Goal: Register for event/course

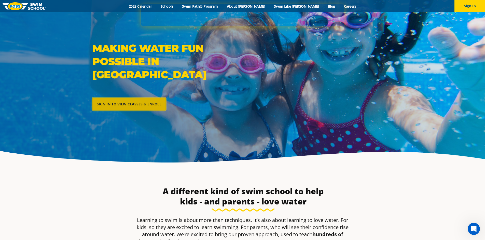
click at [122, 98] on link "SIGN IN TO VIEW CLASSES & ENROLL" at bounding box center [128, 104] width 73 height 13
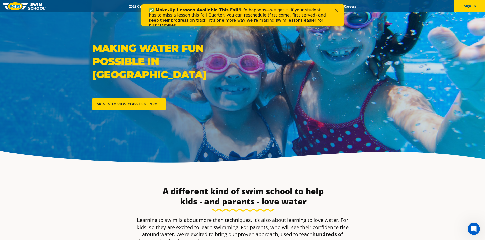
click at [338, 10] on div "Close" at bounding box center [336, 10] width 5 height 3
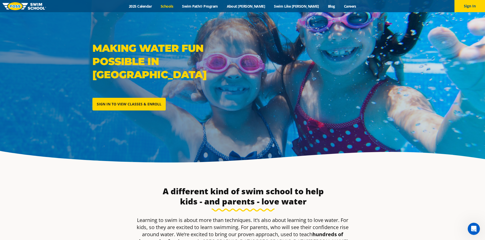
click at [178, 7] on link "Schools" at bounding box center [166, 6] width 21 height 5
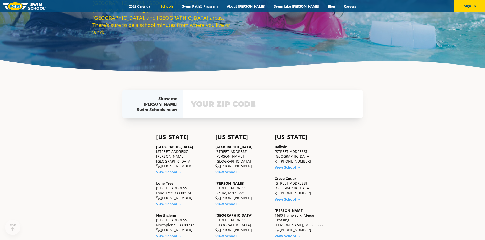
scroll to position [102, 0]
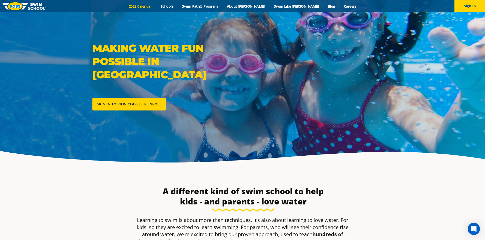
click at [156, 6] on link "2025 Calendar" at bounding box center [140, 6] width 32 height 5
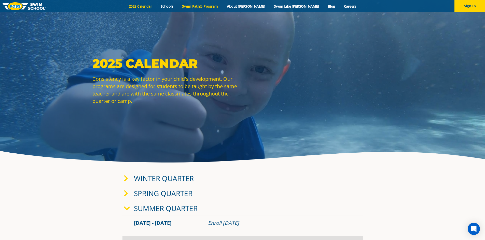
click at [219, 4] on link "Swim Path® Program" at bounding box center [200, 6] width 45 height 5
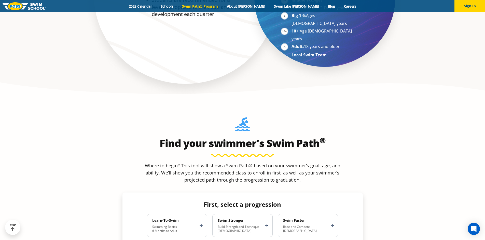
scroll to position [433, 0]
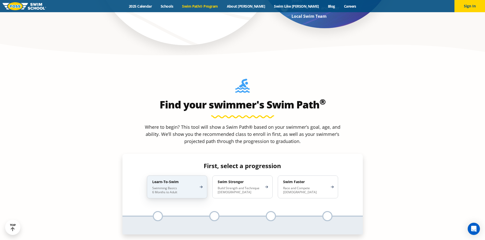
click at [184, 180] on h4 "Learn-To-Swim" at bounding box center [174, 182] width 45 height 5
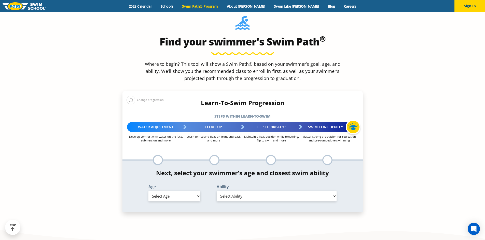
scroll to position [509, 0]
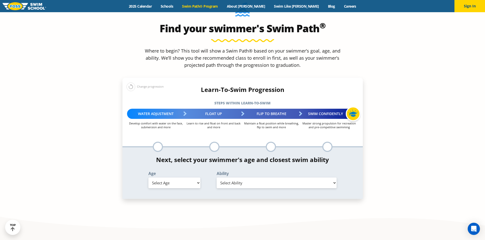
click at [167, 178] on select "Select Age [DEMOGRAPHIC_DATA] months - 1 year 1 year 2 years 3 years 4 years 5 …" at bounding box center [174, 183] width 52 height 11
select select "2-years"
click at [148, 178] on select "Select Age [DEMOGRAPHIC_DATA] months - 1 year 1 year 2 years 3 years 4 years 5 …" at bounding box center [174, 183] width 52 height 11
click at [257, 178] on select "Select Ability First in-water experience Comfortable with water poured over the…" at bounding box center [277, 183] width 120 height 11
select select "2-years-comfortable-with-water-poured-over-face-eyes-and-ears-and-with-ears-in-…"
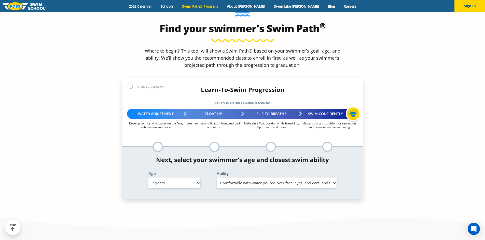
click at [217, 178] on select "Select Ability First in-water experience Comfortable with water poured over the…" at bounding box center [277, 183] width 120 height 11
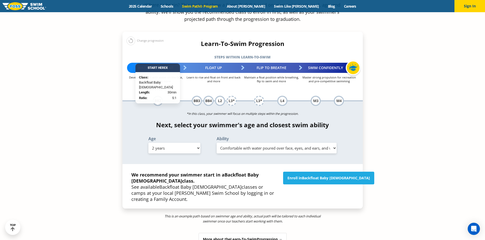
scroll to position [560, 0]
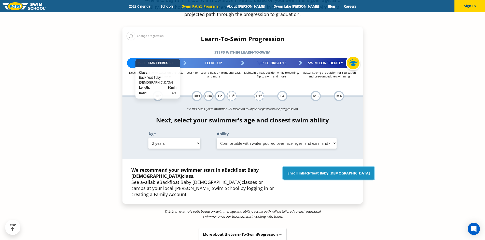
click at [310, 167] on link "Enroll in Backfloat Baby [DEMOGRAPHIC_DATA]" at bounding box center [328, 173] width 91 height 13
